Goal: Check status: Check status

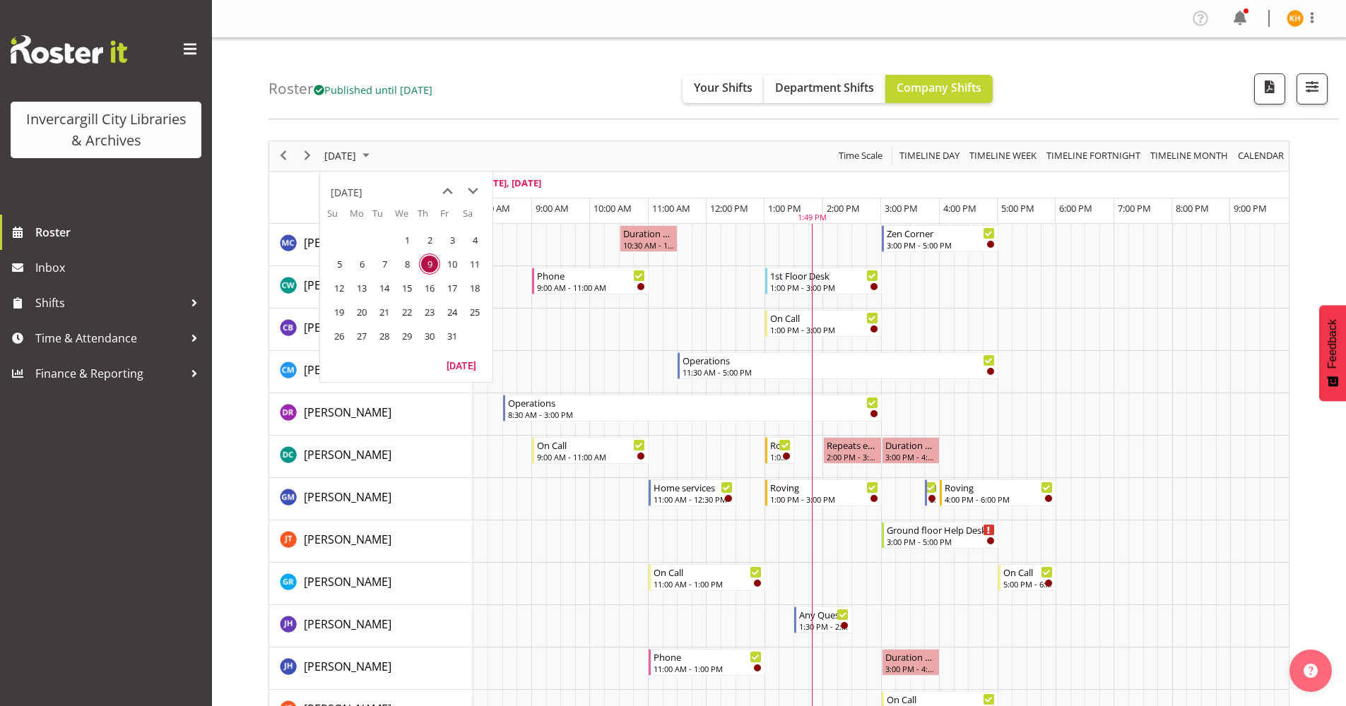
scroll to position [212, 0]
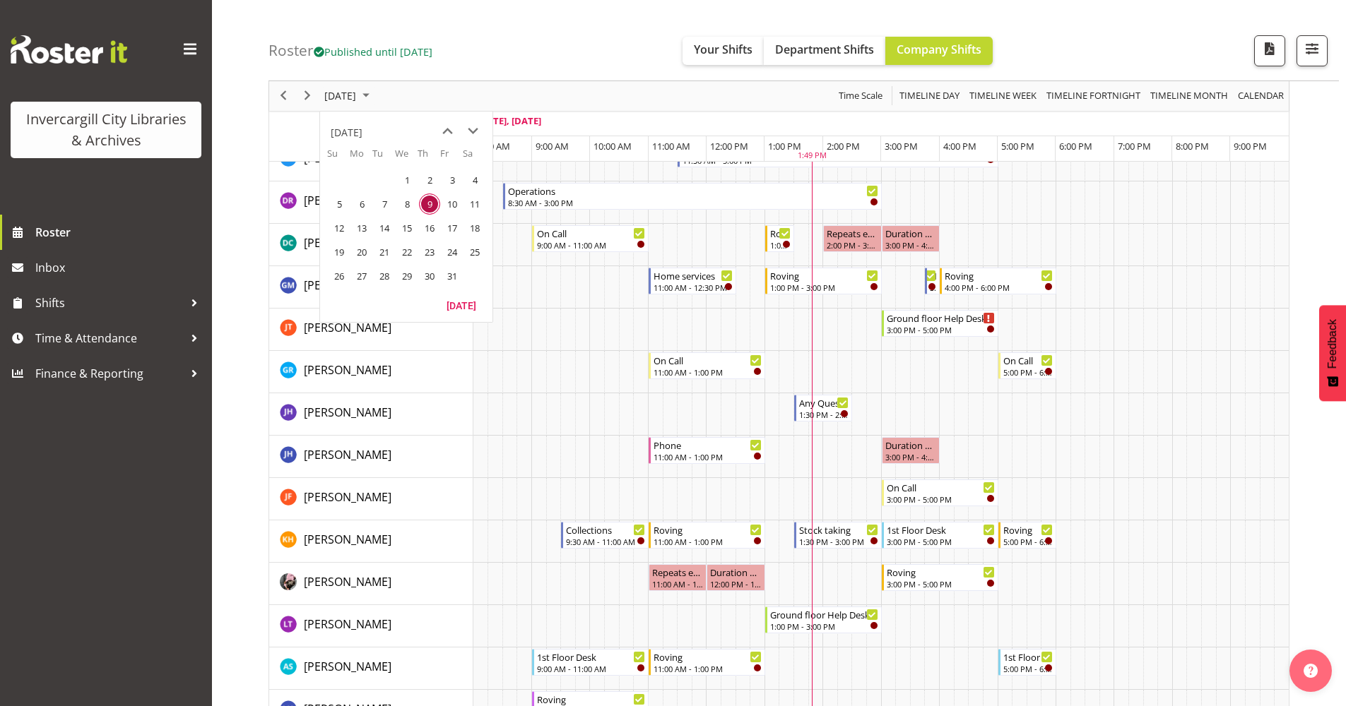
click at [374, 88] on span "October 2025" at bounding box center [365, 97] width 17 height 18
click at [374, 97] on span "October 2025" at bounding box center [365, 97] width 17 height 18
click at [380, 224] on span "14" at bounding box center [384, 228] width 21 height 21
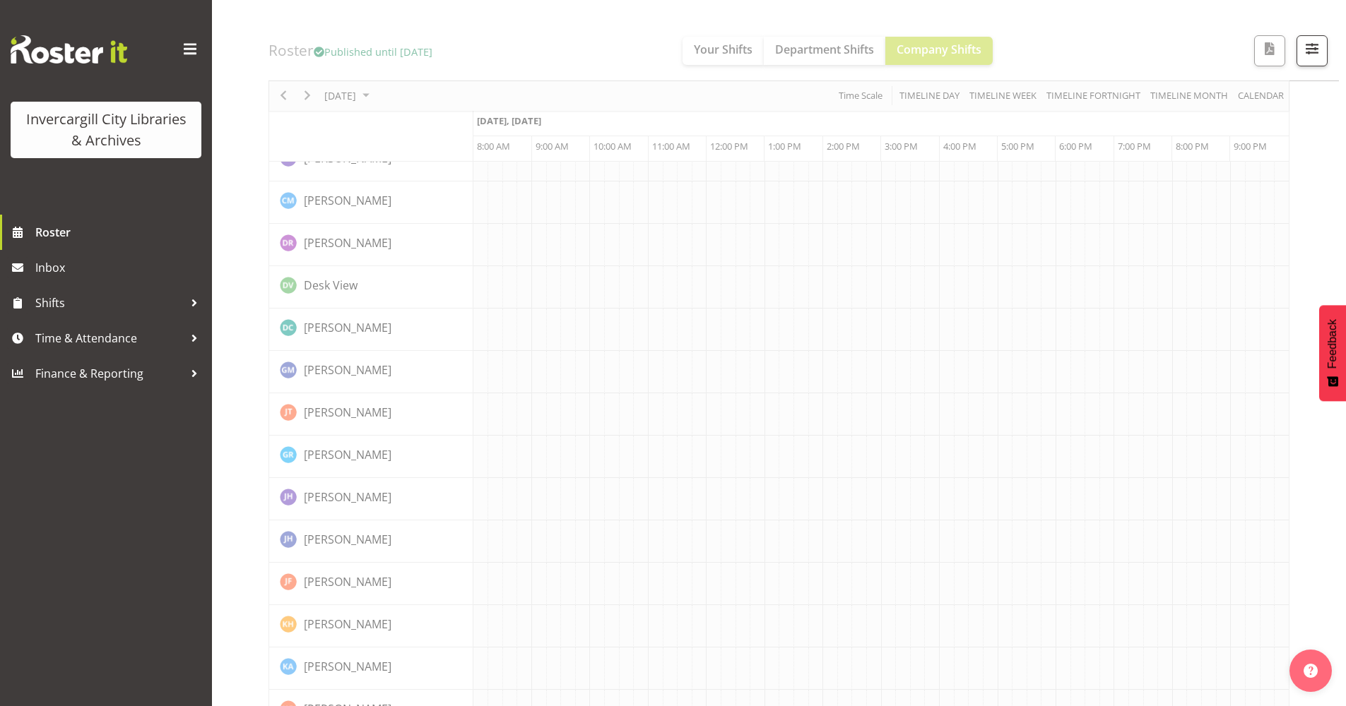
scroll to position [0, 0]
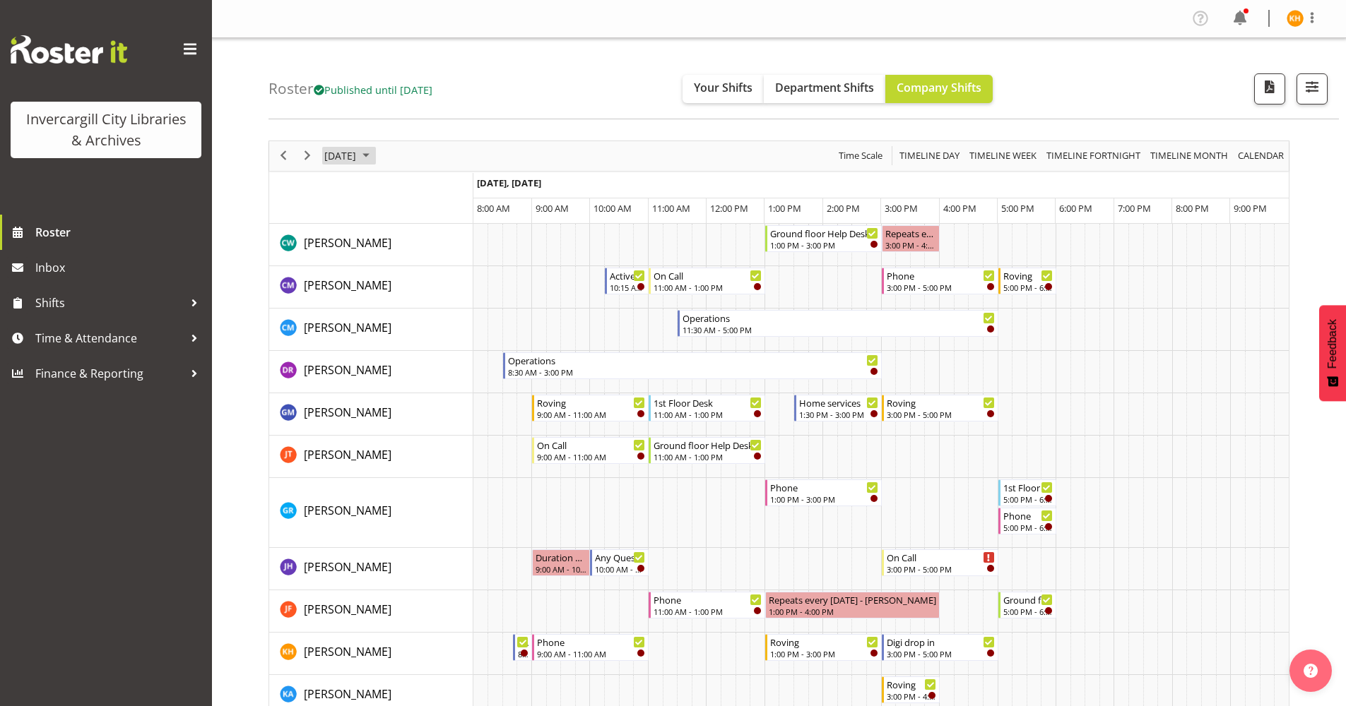
click at [374, 158] on span "October 2025" at bounding box center [365, 156] width 17 height 18
click at [431, 260] on span "9" at bounding box center [429, 264] width 21 height 21
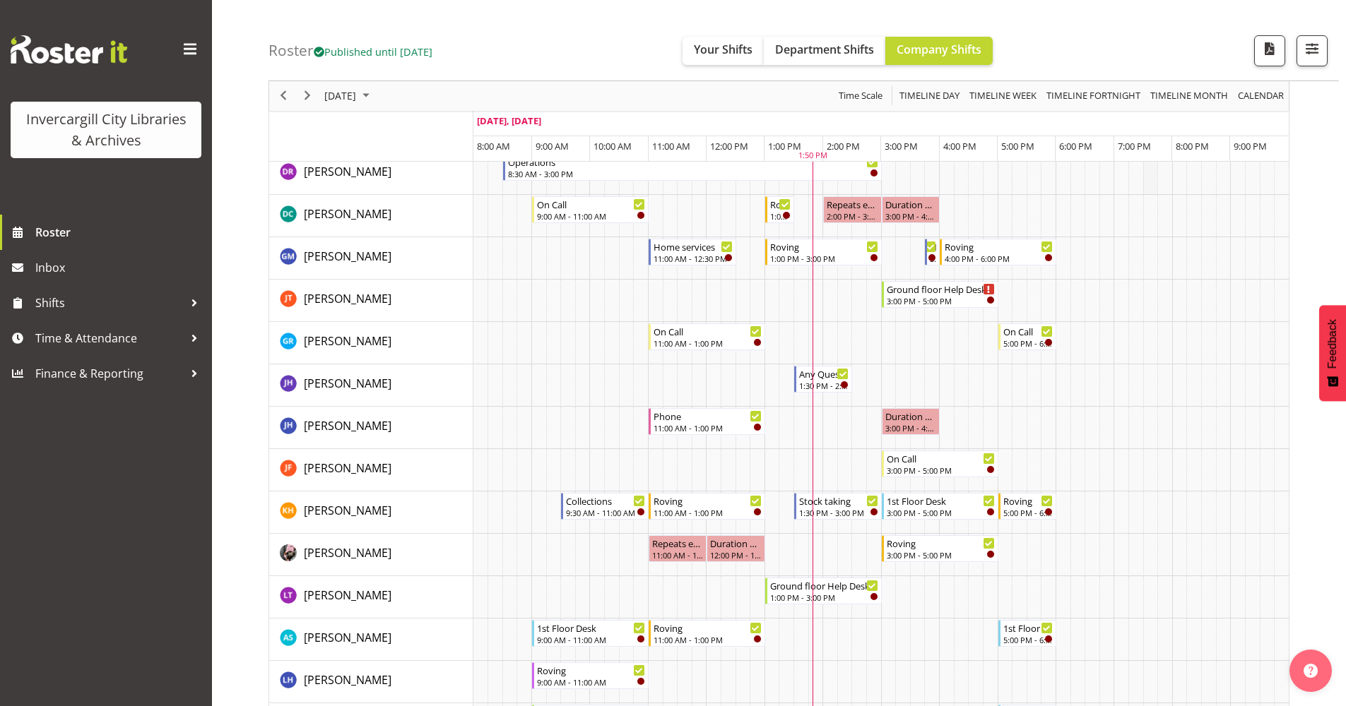
scroll to position [283, 0]
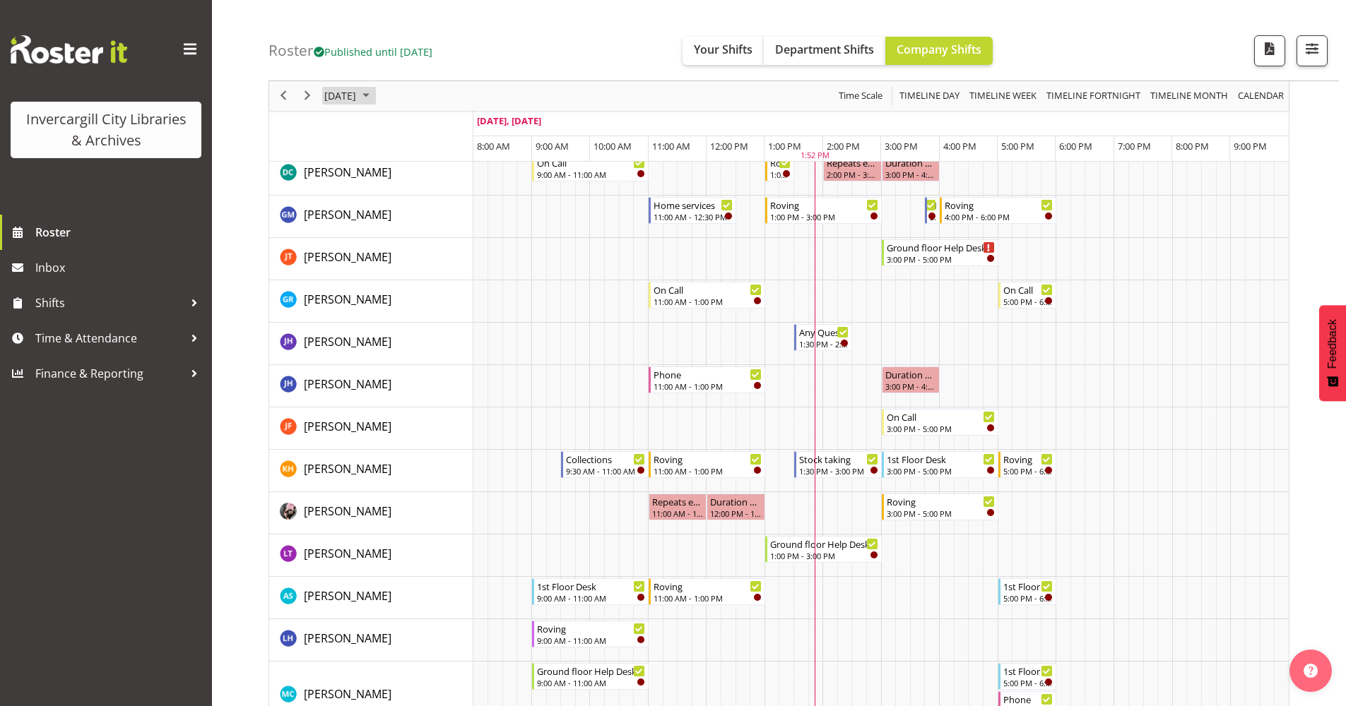
click at [374, 100] on span "October 2025" at bounding box center [365, 97] width 17 height 18
click at [408, 227] on span "15" at bounding box center [406, 228] width 21 height 21
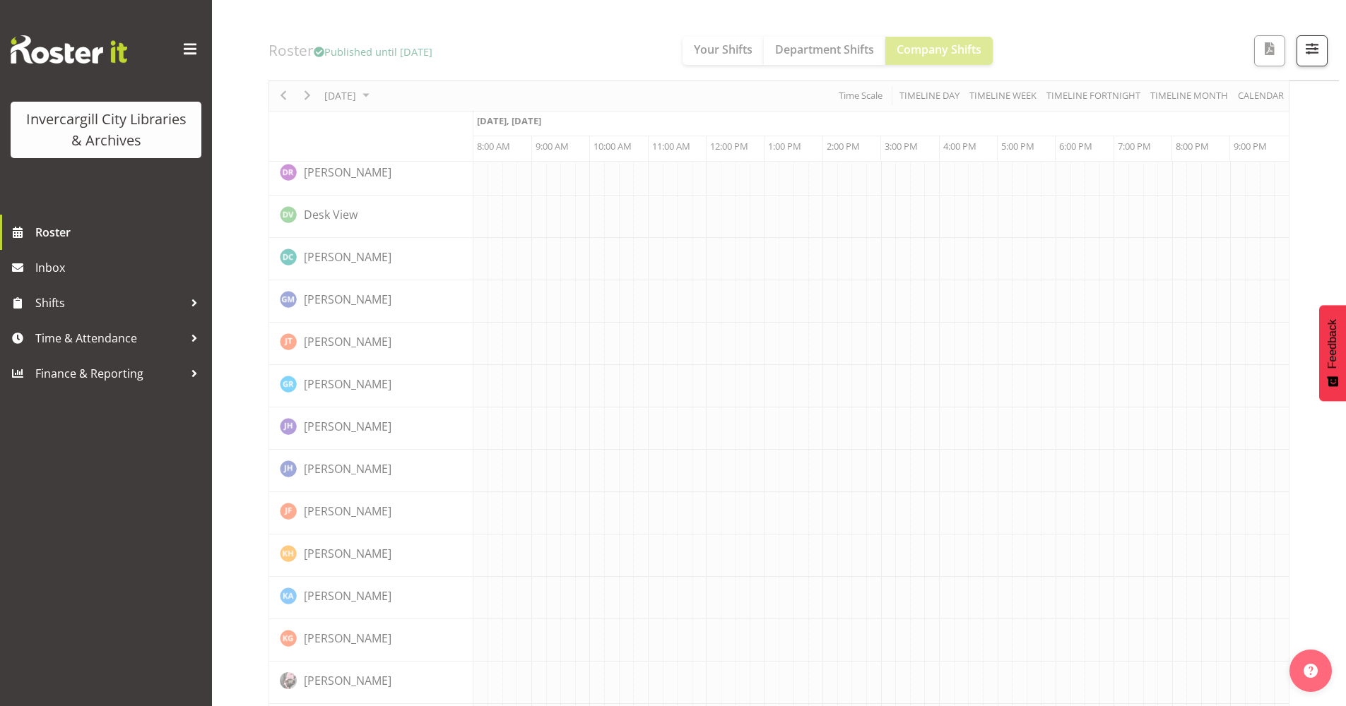
scroll to position [0, 0]
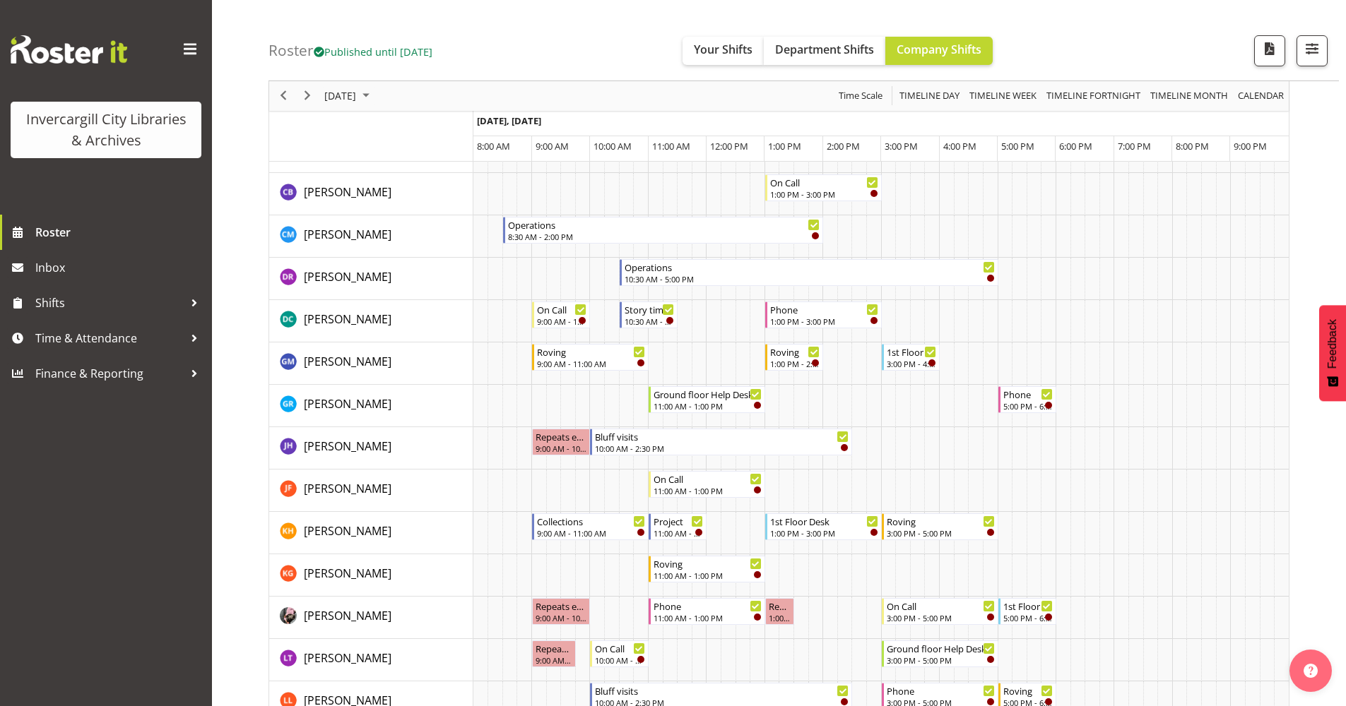
scroll to position [212, 0]
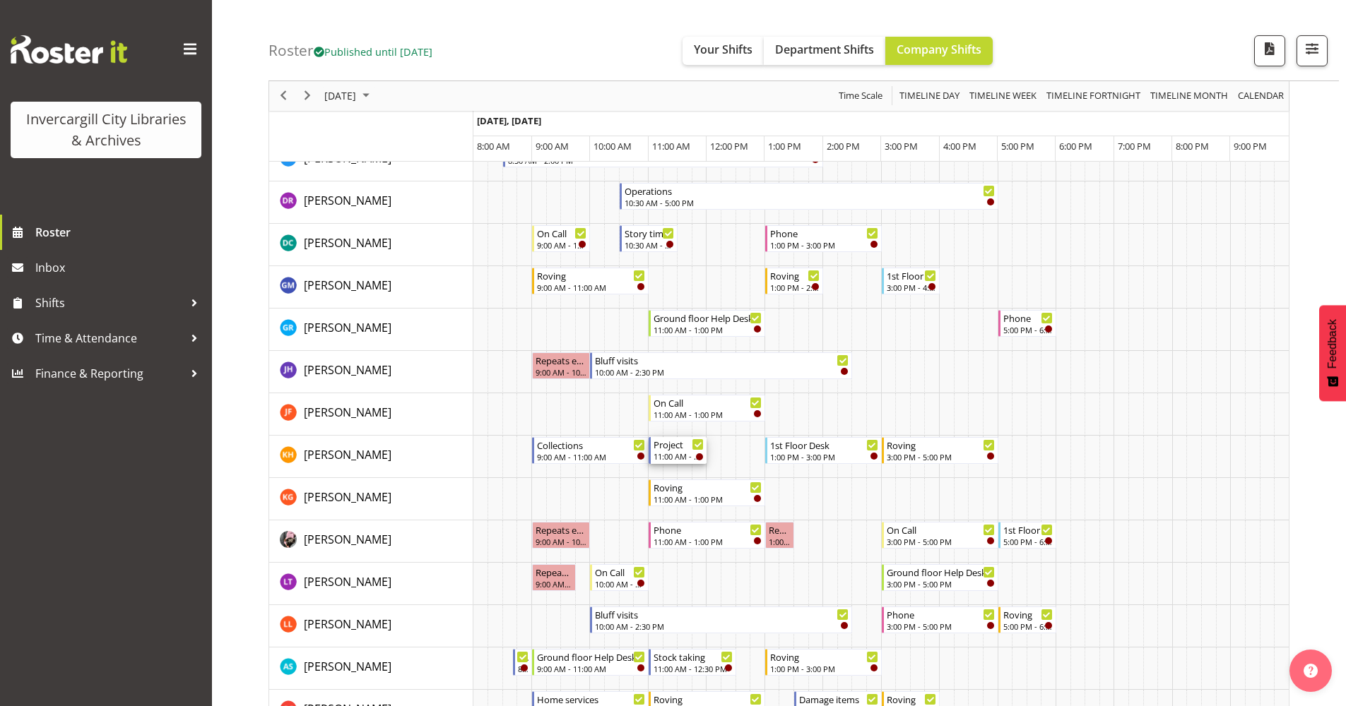
click at [676, 454] on div "11:00 AM - 12:00 PM" at bounding box center [678, 456] width 50 height 11
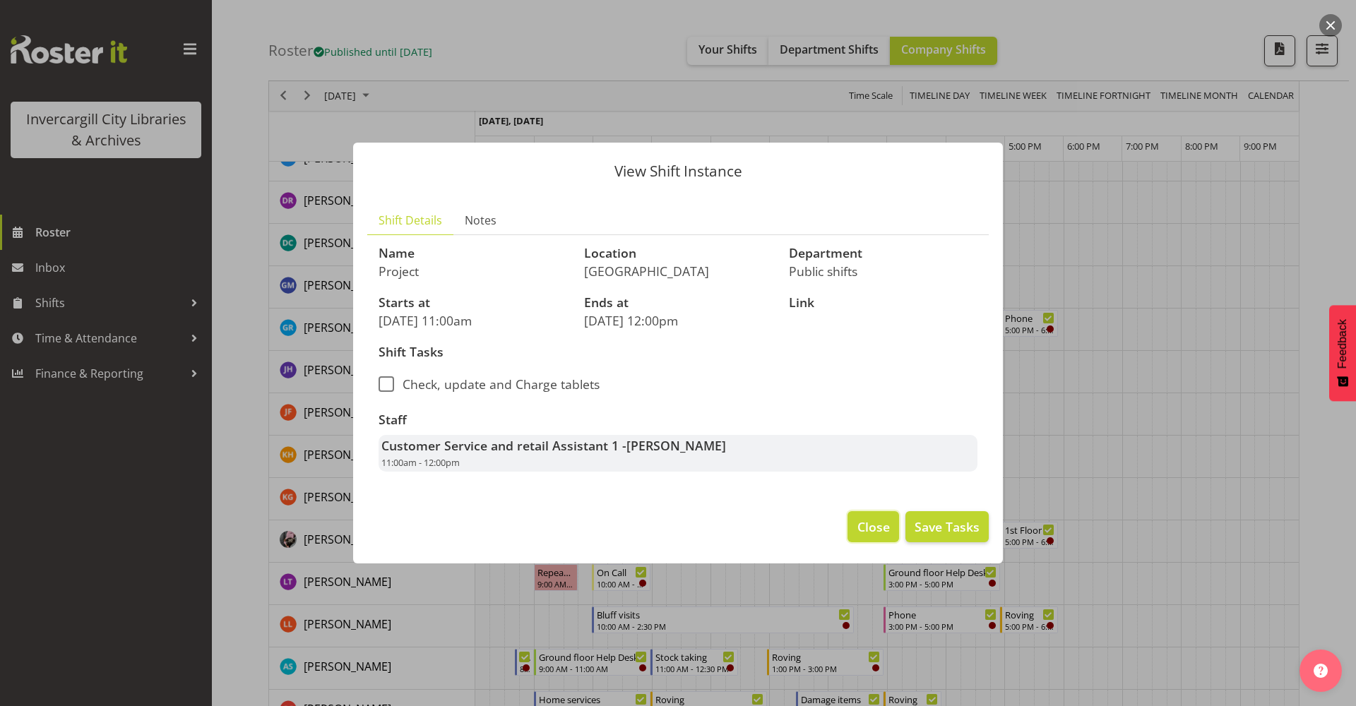
click at [859, 532] on span "Close" at bounding box center [874, 527] width 32 height 18
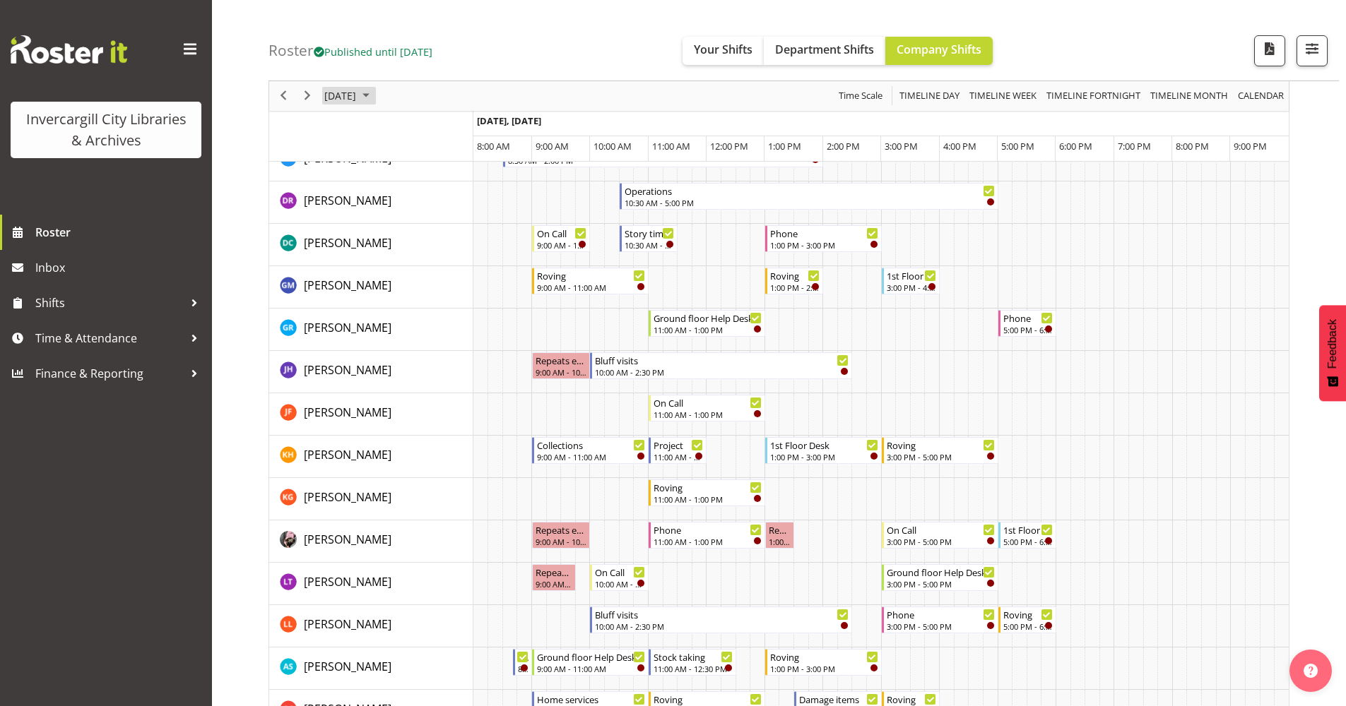
click at [357, 99] on span "[DATE]" at bounding box center [340, 97] width 35 height 18
click at [429, 206] on span "9" at bounding box center [429, 204] width 21 height 21
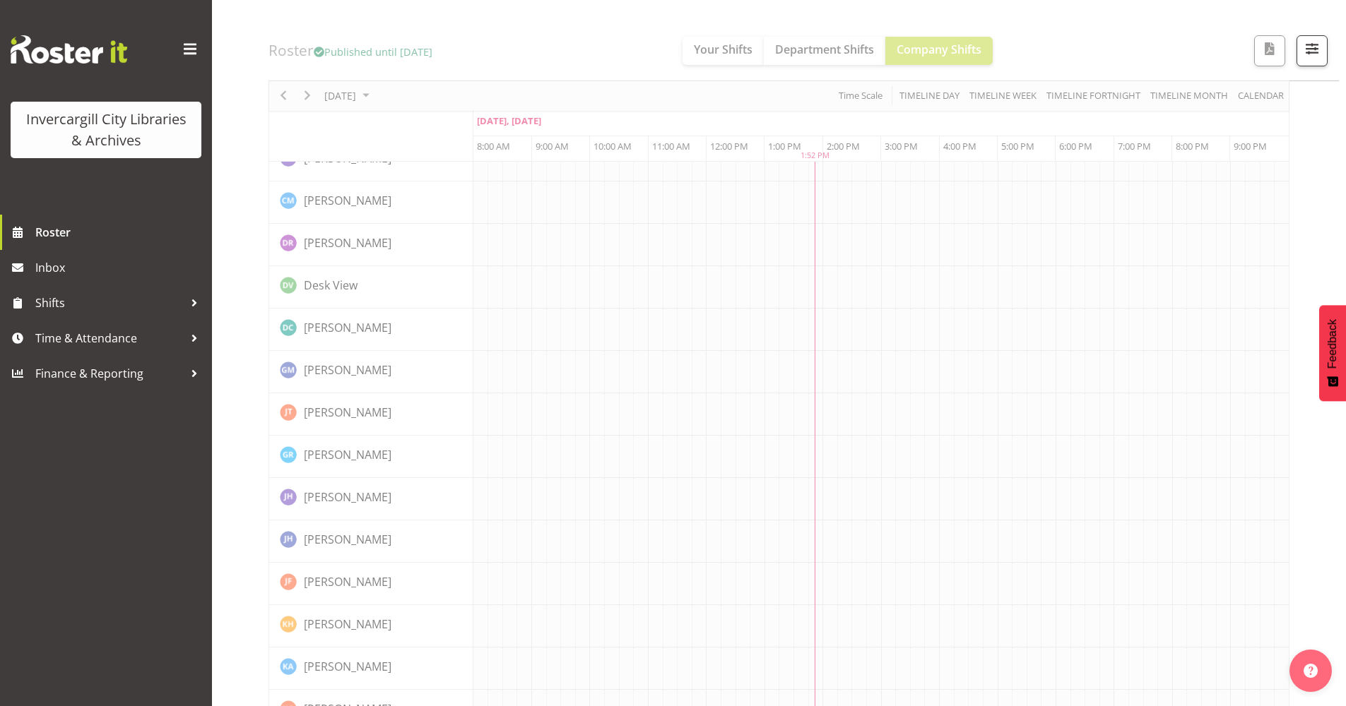
scroll to position [0, 0]
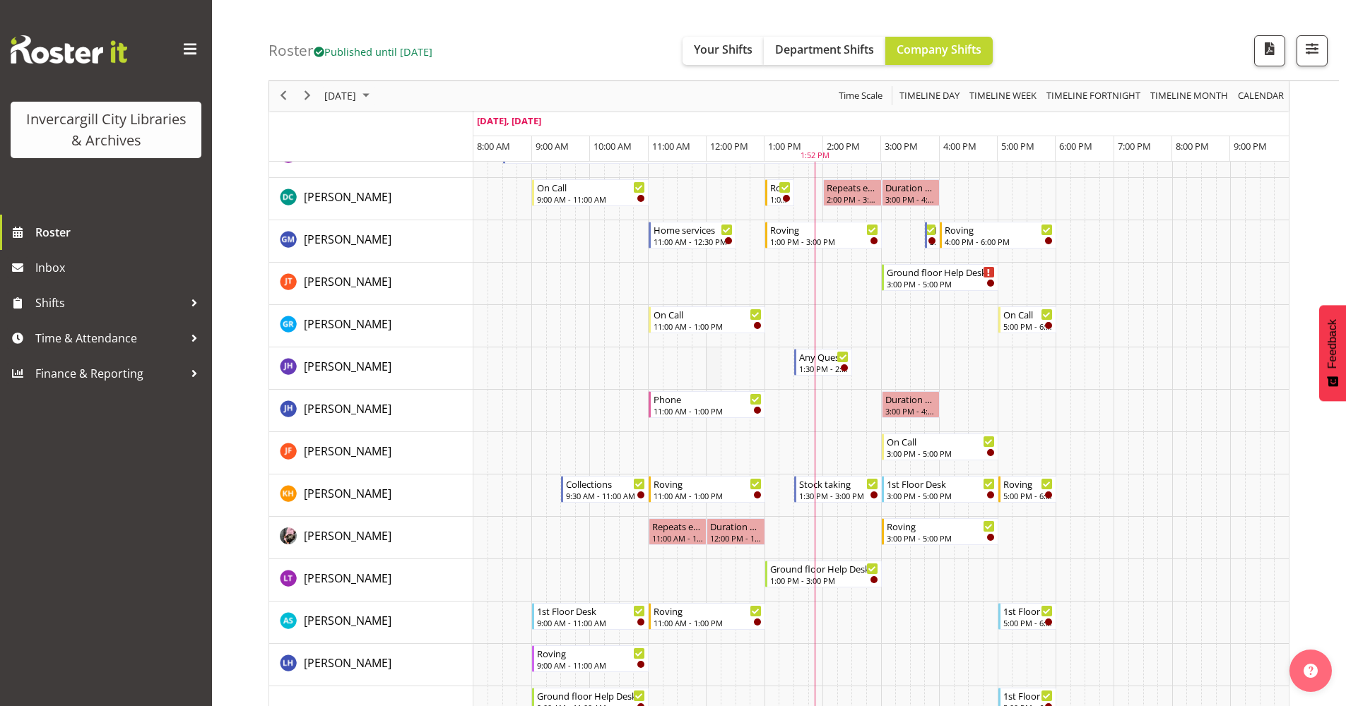
scroll to position [283, 0]
